Goal: Transaction & Acquisition: Purchase product/service

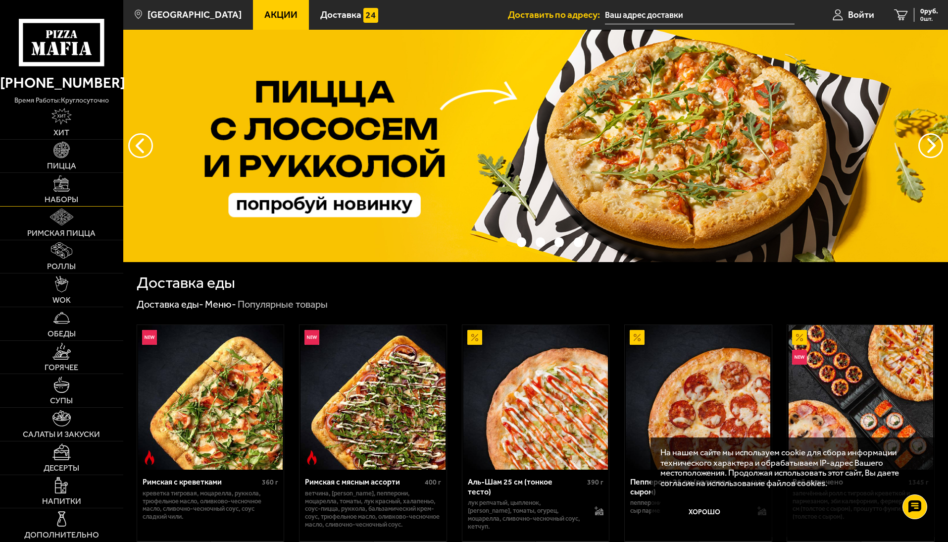
click at [53, 188] on img at bounding box center [61, 183] width 16 height 16
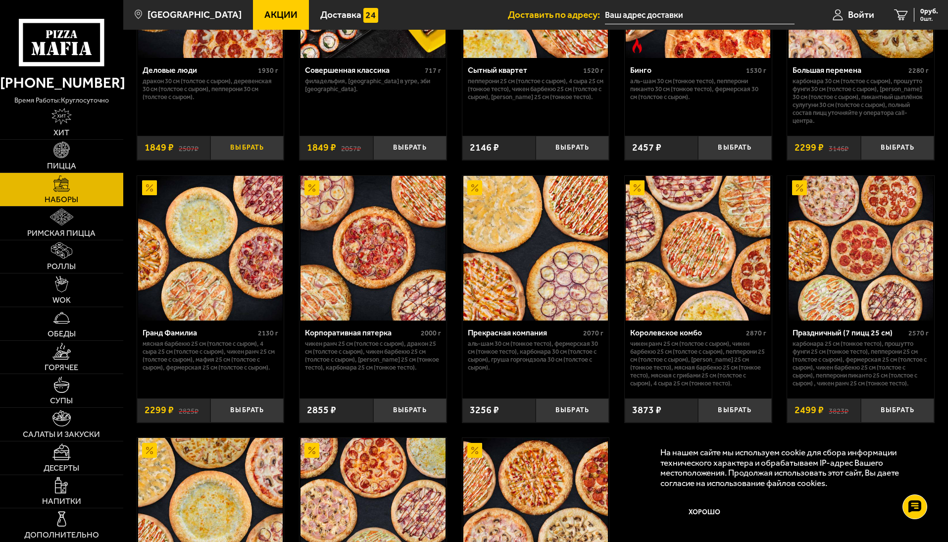
scroll to position [1188, 0]
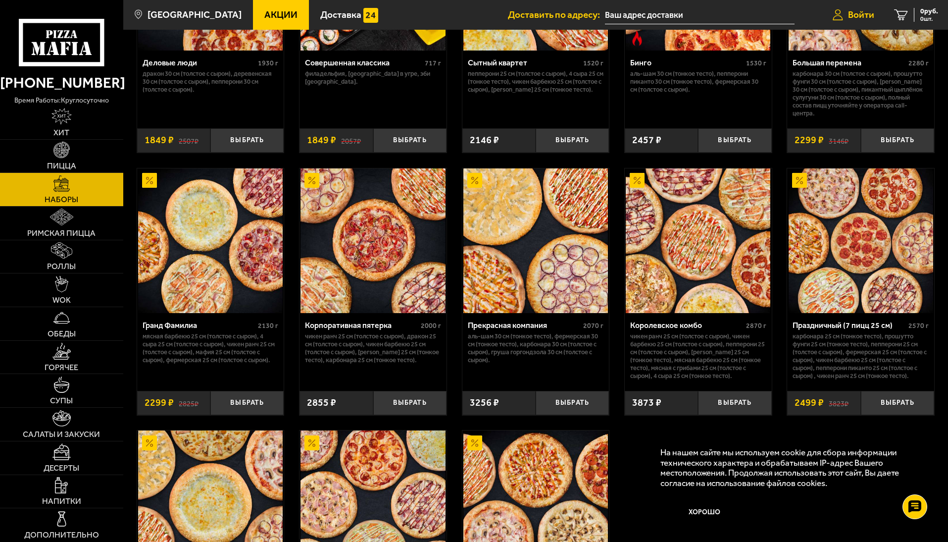
click at [863, 10] on span "Войти" at bounding box center [861, 14] width 26 height 9
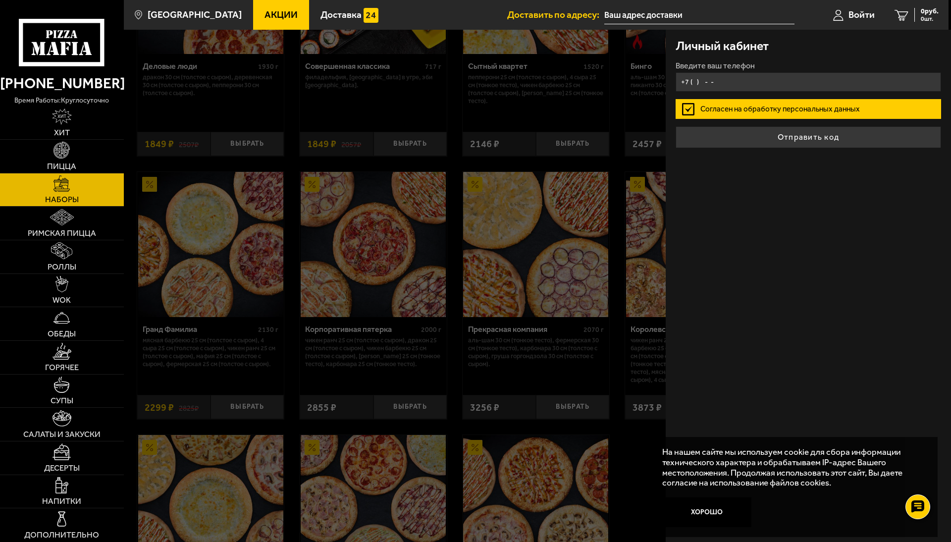
type input "+7 ( ) - -"
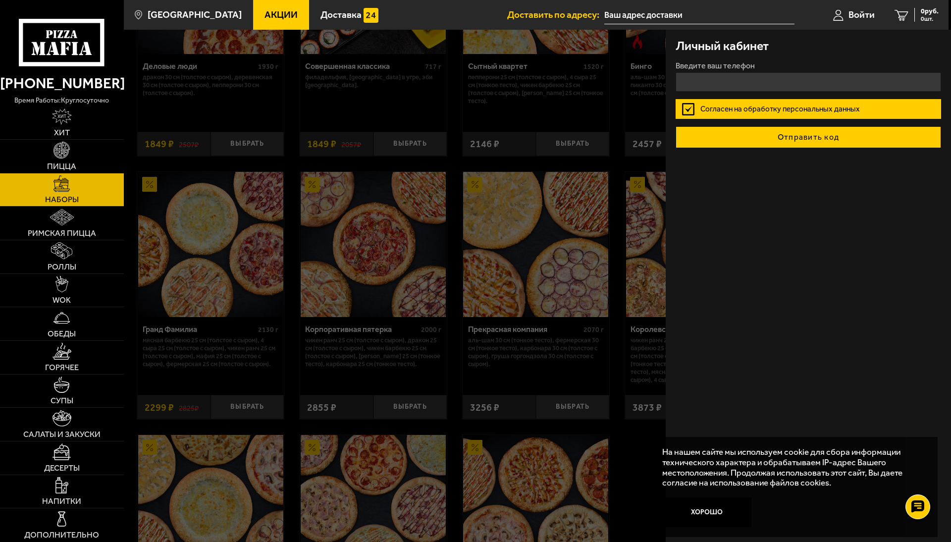
click at [789, 137] on button "Отправить код" at bounding box center [807, 137] width 265 height 22
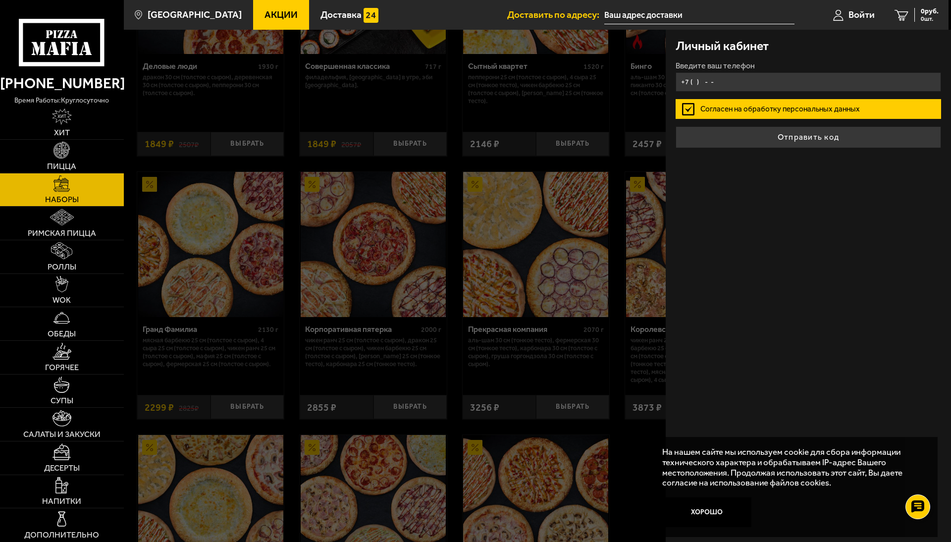
click at [736, 81] on input "+7 ( ) - -" at bounding box center [807, 81] width 265 height 19
type input "[PHONE_NUMBER]"
click at [756, 103] on label "Согласен на обработку персональных данных" at bounding box center [807, 109] width 265 height 20
click at [0, 0] on input "Согласен на обработку персональных данных" at bounding box center [0, 0] width 0 height 0
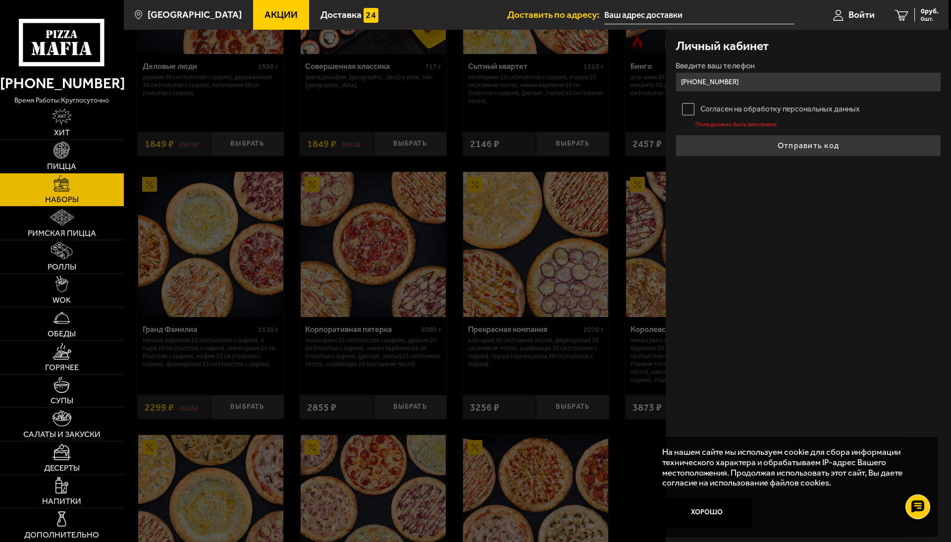
click at [756, 103] on label "Согласен на обработку персональных данных" at bounding box center [807, 109] width 265 height 20
click at [0, 0] on input "Согласен на обработку персональных данных" at bounding box center [0, 0] width 0 height 0
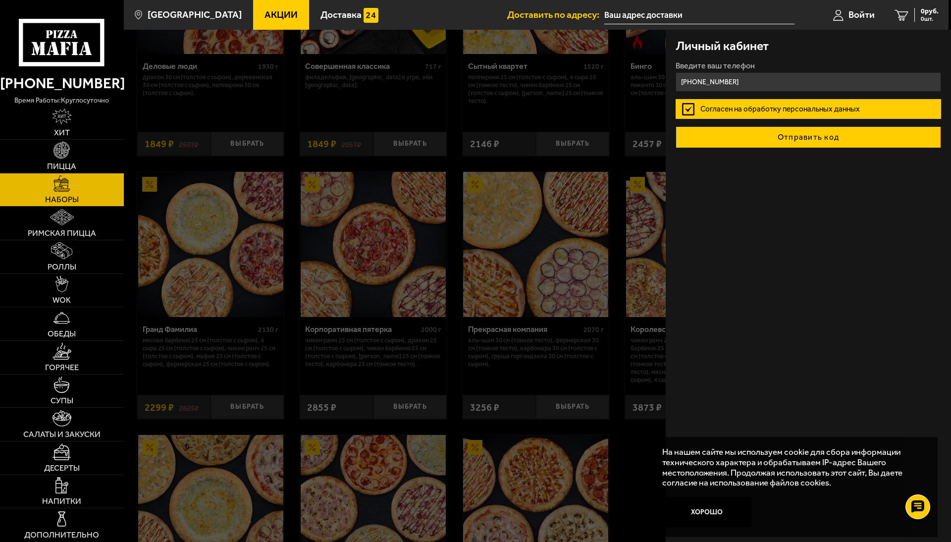
click at [771, 141] on button "Отправить код" at bounding box center [807, 137] width 265 height 22
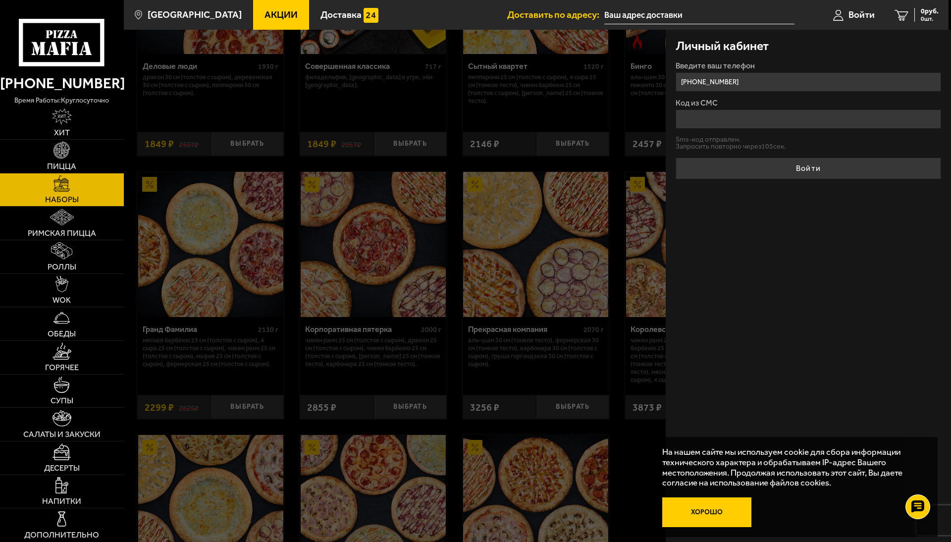
click at [718, 510] on button "Хорошо" at bounding box center [706, 512] width 89 height 30
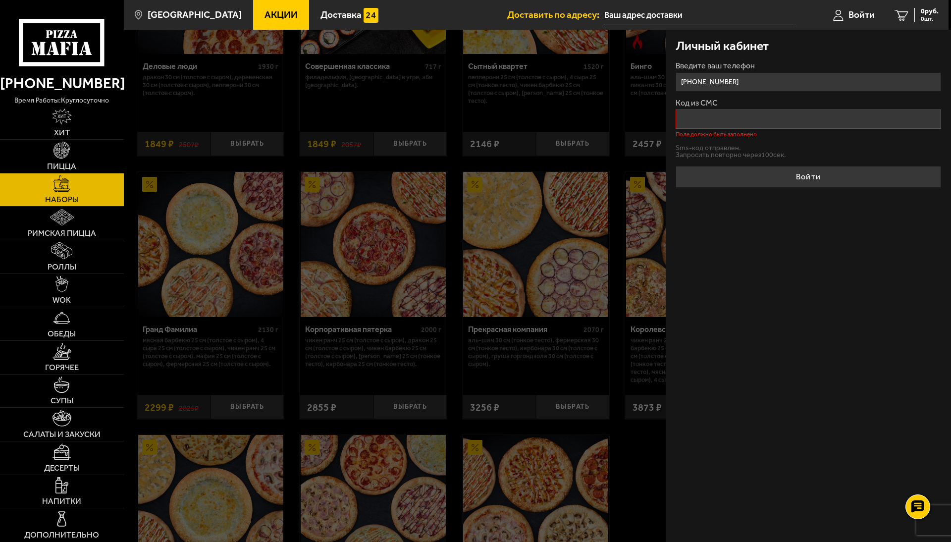
click at [707, 124] on input "Код из СМС" at bounding box center [807, 118] width 265 height 19
click at [750, 87] on input "[PHONE_NUMBER]" at bounding box center [807, 81] width 265 height 19
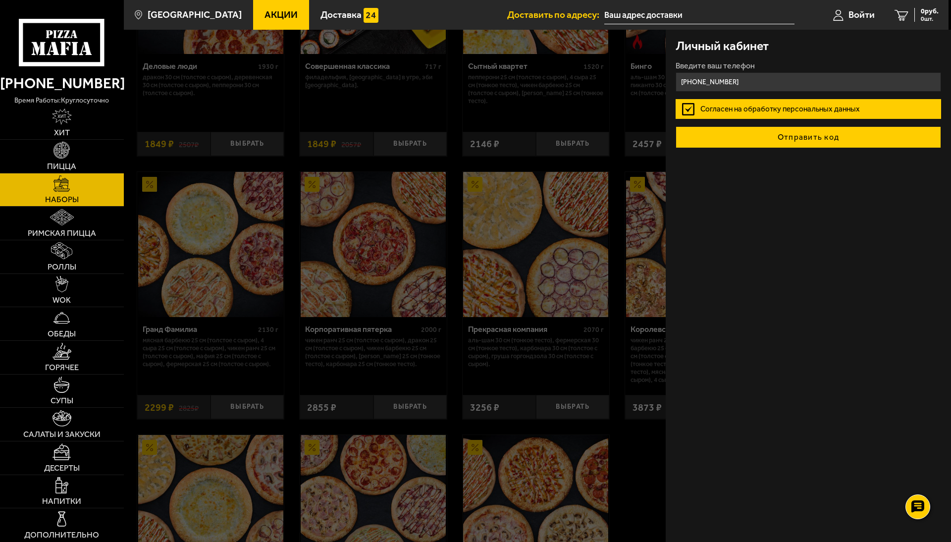
type input "[PHONE_NUMBER]"
click at [817, 140] on button "Отправить код" at bounding box center [807, 137] width 265 height 22
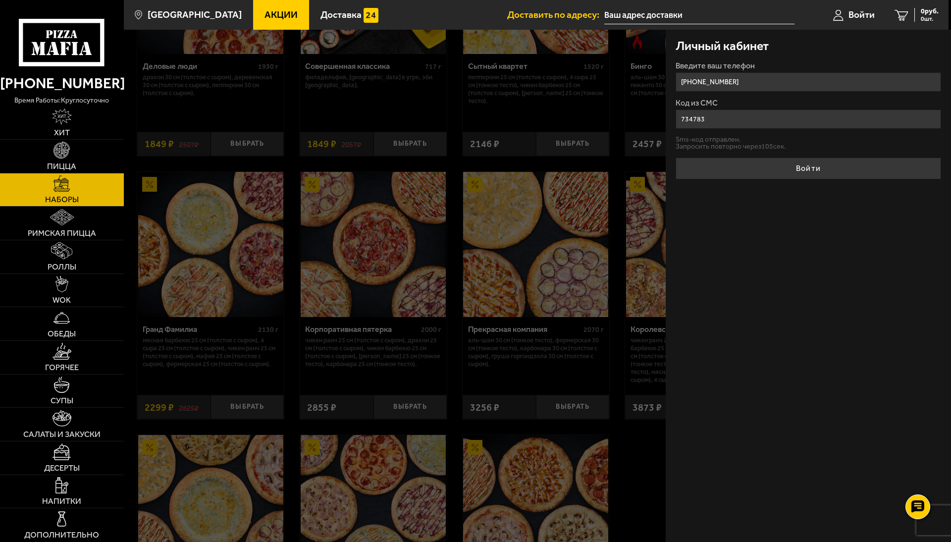
type input "734783"
click at [675, 157] on button "Войти" at bounding box center [807, 168] width 265 height 22
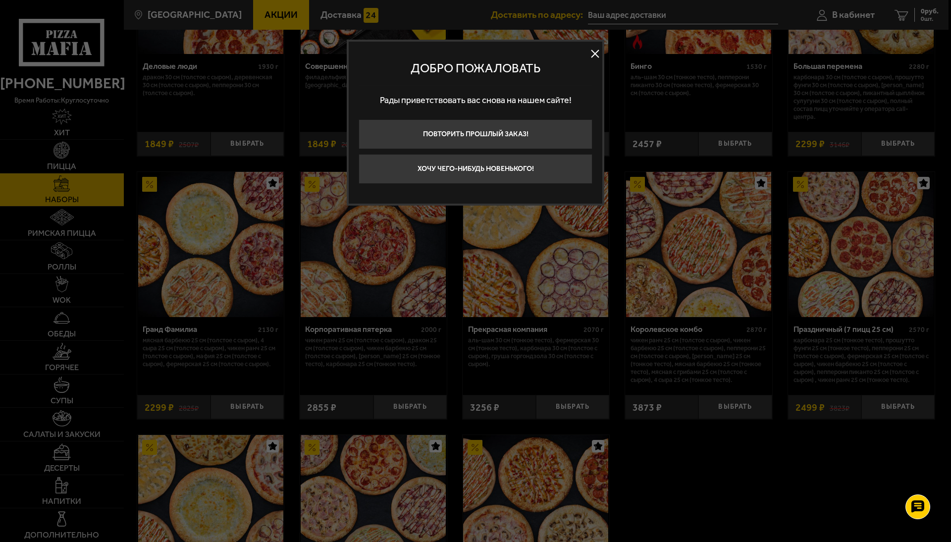
click at [592, 50] on button at bounding box center [594, 54] width 15 height 15
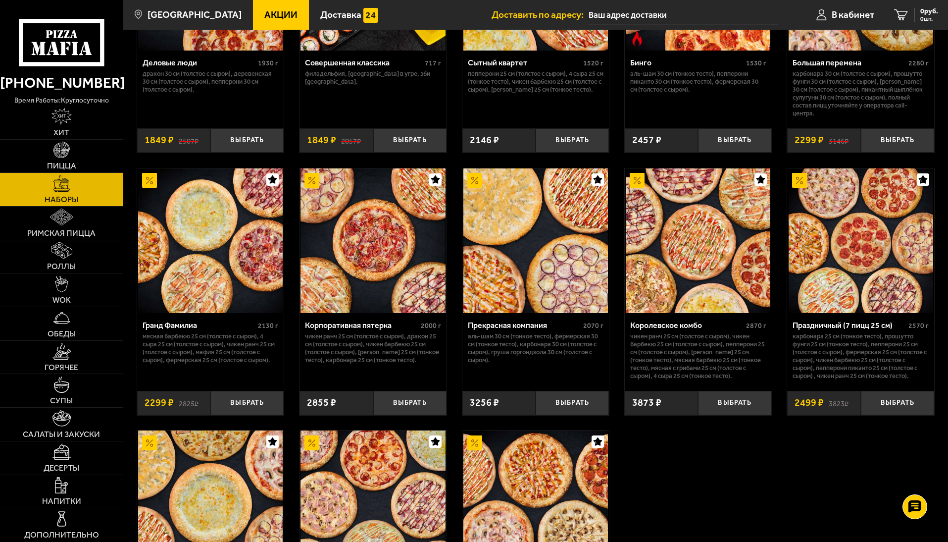
click at [777, 11] on ul "Доставить по адресу: В кабинет 0 руб. 0 шт." at bounding box center [720, 15] width 457 height 30
click at [834, 14] on span "В кабинет" at bounding box center [853, 14] width 43 height 9
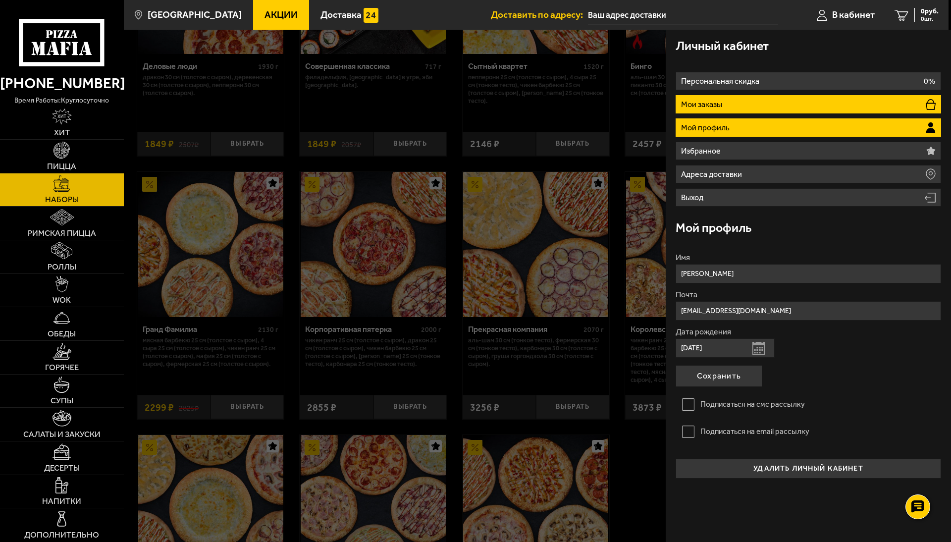
click at [786, 103] on li "Мои заказы" at bounding box center [807, 104] width 265 height 18
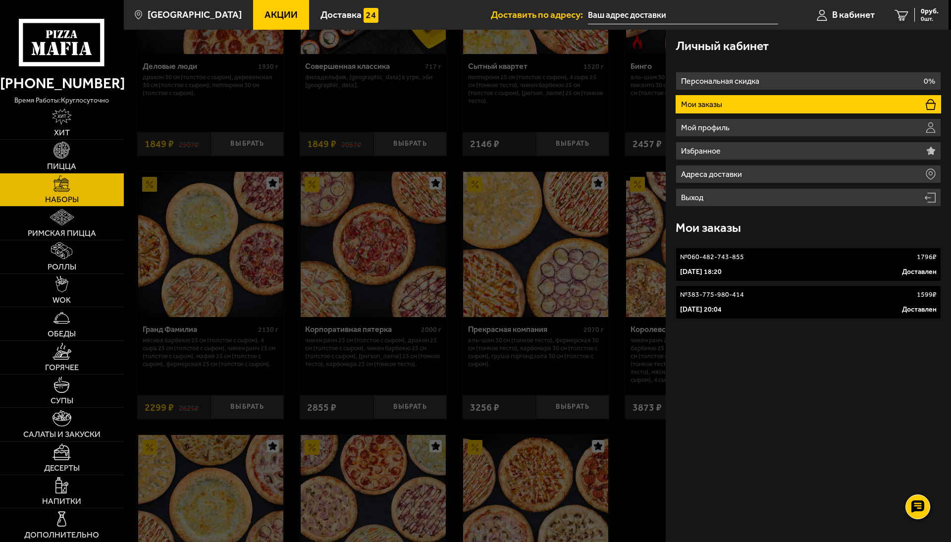
click at [876, 45] on div "Личный кабинет" at bounding box center [807, 46] width 265 height 32
click at [403, 22] on ul "Акции Доставка" at bounding box center [372, 15] width 238 height 30
click at [787, 8] on ul "Доставить по адресу: В кабинет 0 руб. 0 шт." at bounding box center [720, 15] width 458 height 30
click at [396, 316] on div at bounding box center [599, 301] width 951 height 542
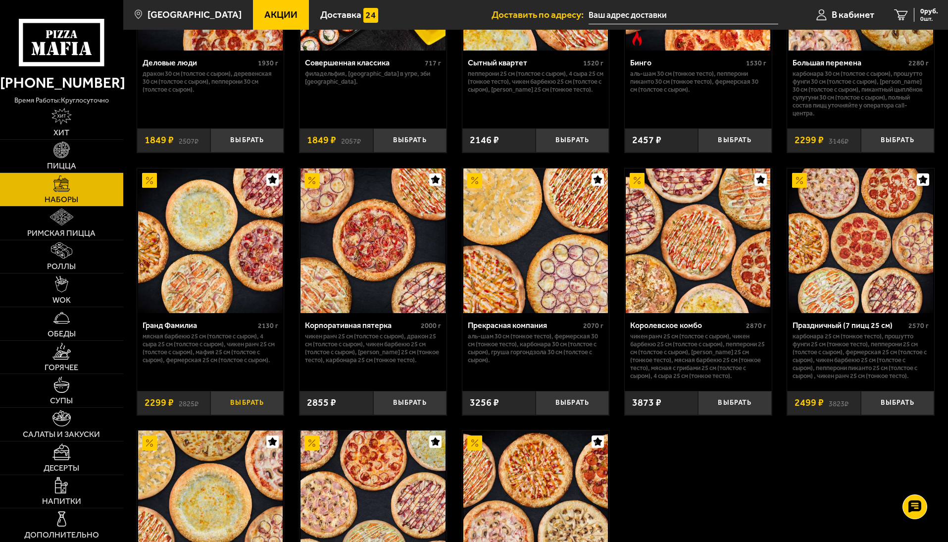
click at [240, 405] on button "Выбрать" at bounding box center [246, 403] width 73 height 24
